Goal: Information Seeking & Learning: Learn about a topic

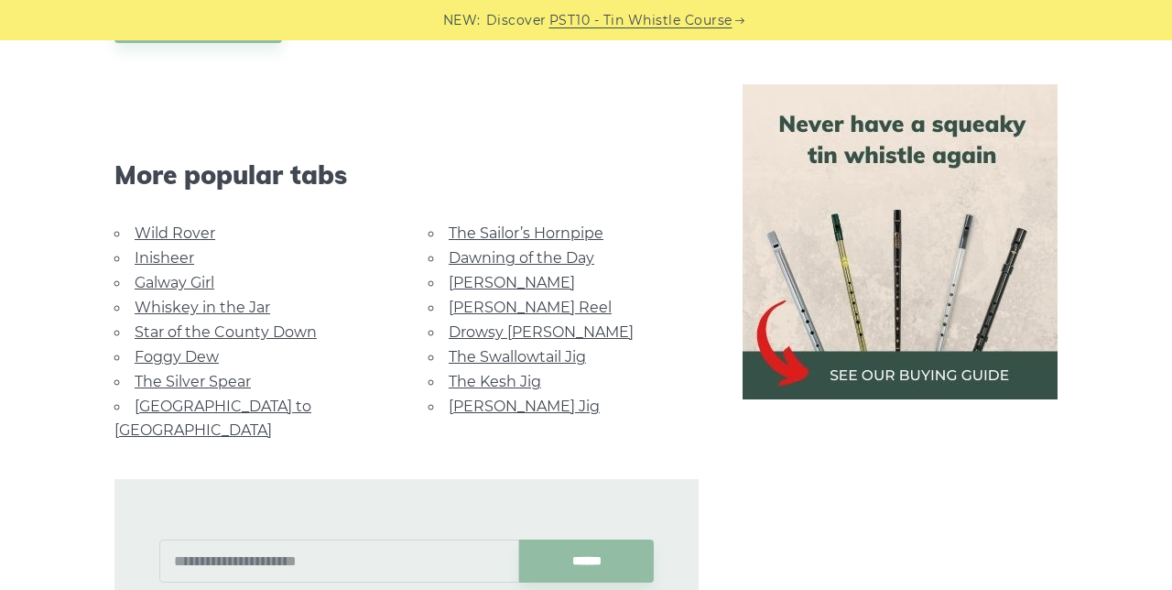
scroll to position [908, 0]
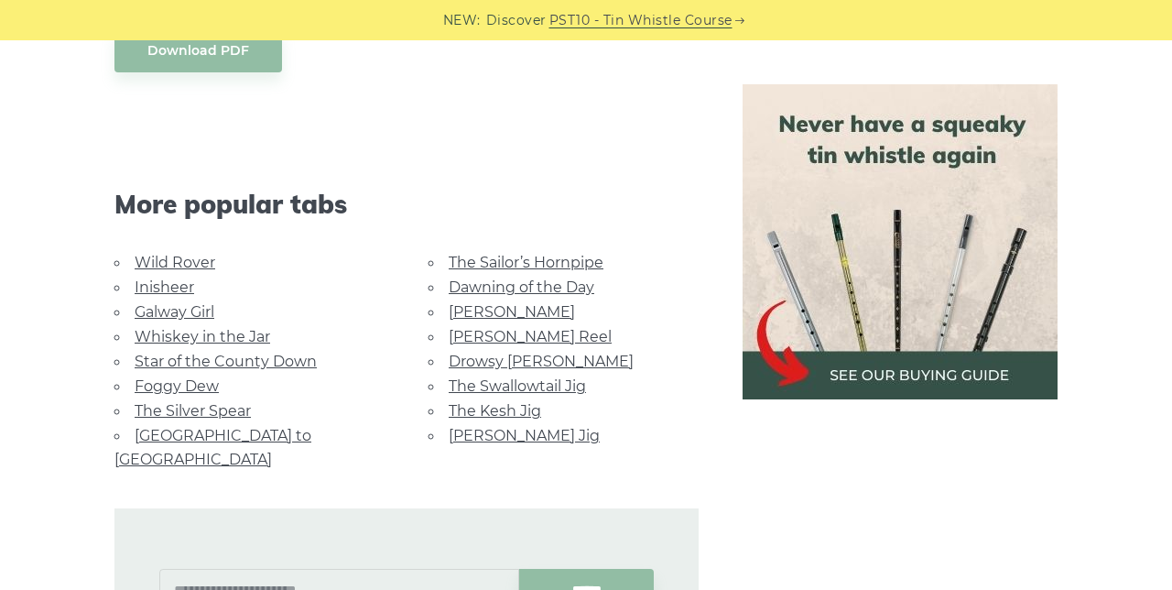
click at [983, 359] on img at bounding box center [900, 241] width 315 height 315
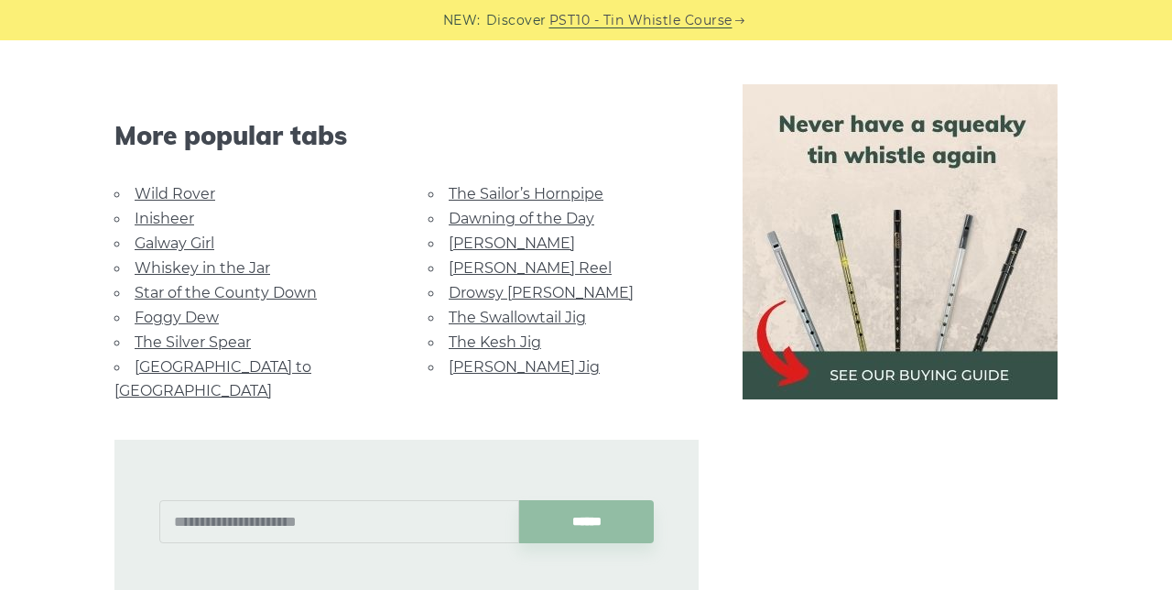
scroll to position [989, 0]
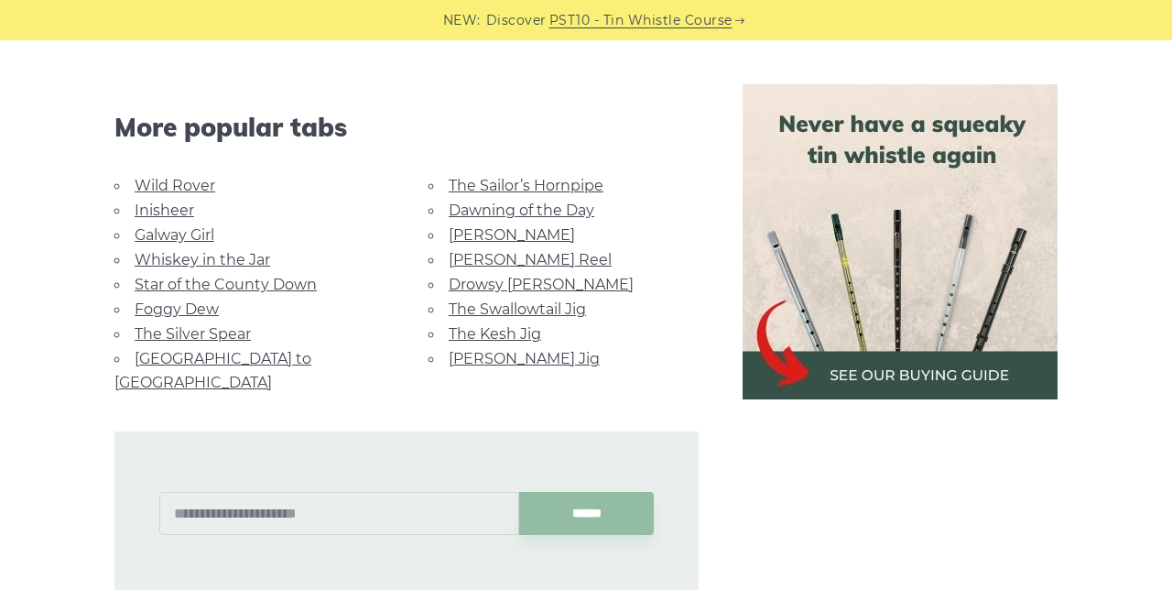
click at [154, 226] on link "Galway Girl" at bounding box center [175, 234] width 80 height 17
click at [451, 226] on link "[PERSON_NAME]" at bounding box center [512, 234] width 126 height 17
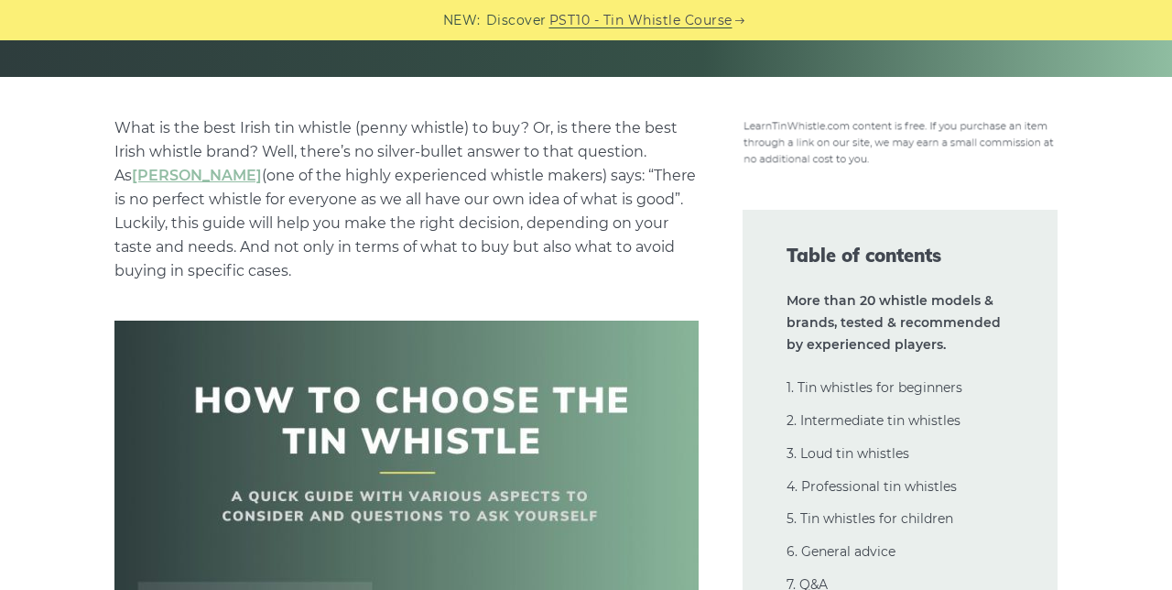
scroll to position [388, 0]
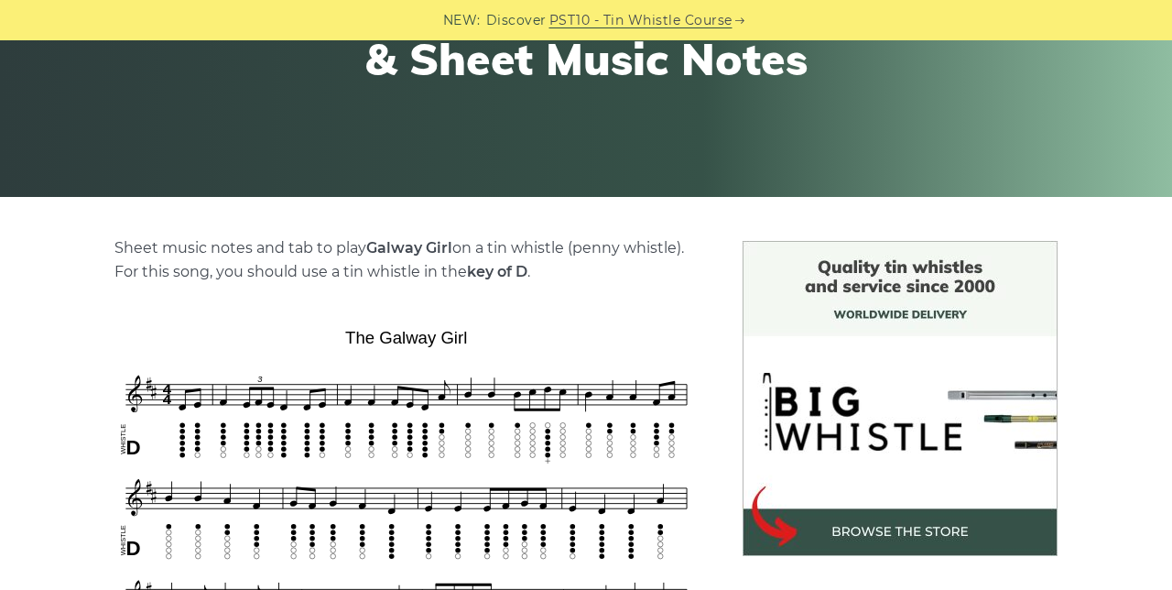
scroll to position [284, 0]
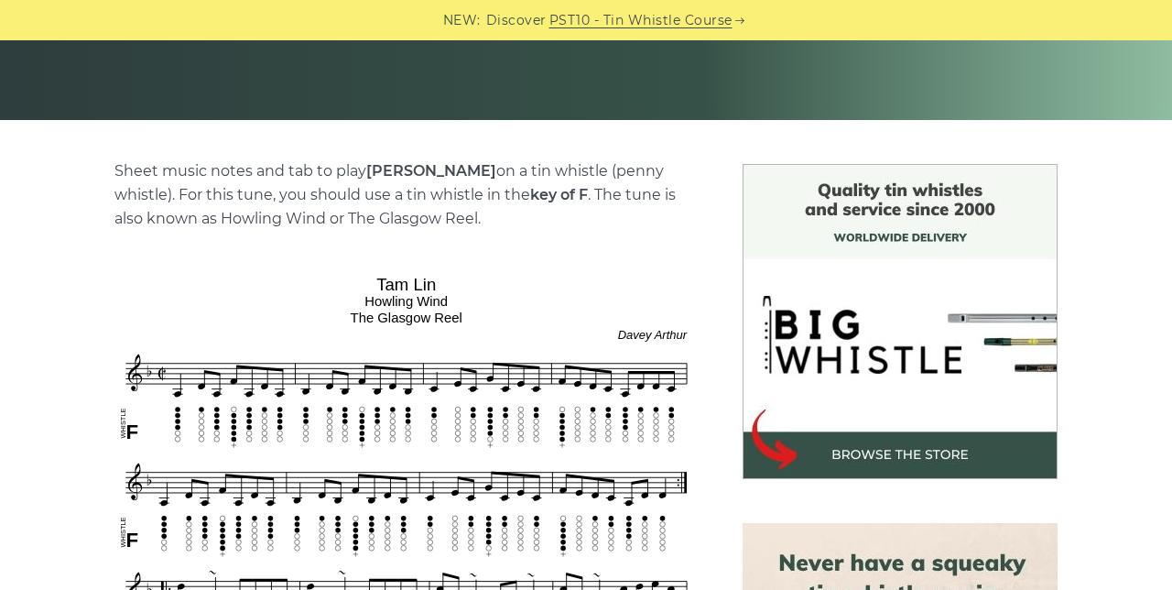
scroll to position [361, 0]
